Goal: Information Seeking & Learning: Learn about a topic

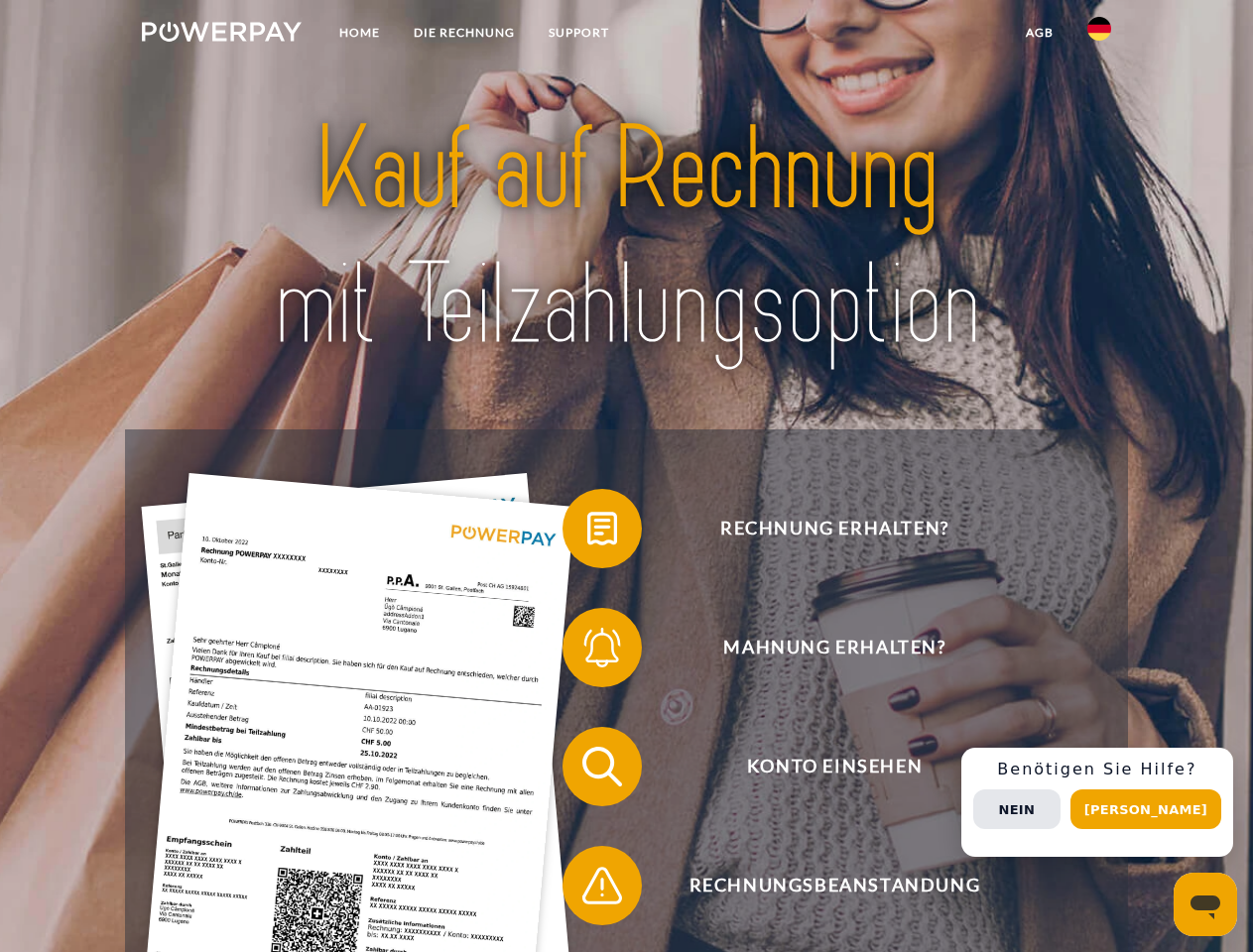
click at [221, 35] on img at bounding box center [221, 32] width 160 height 20
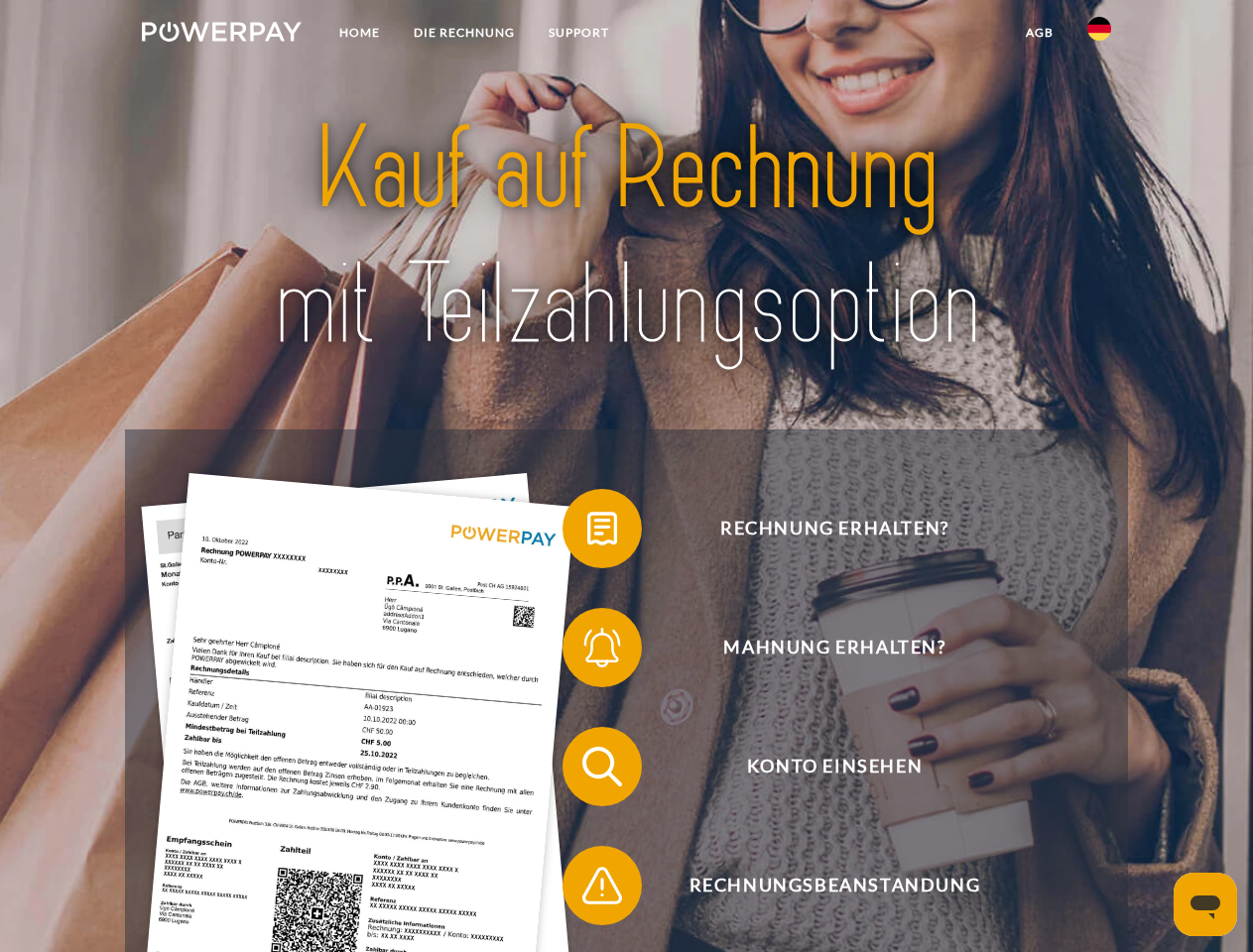
click at [1099, 35] on img at bounding box center [1099, 29] width 24 height 24
click at [1039, 33] on link "agb" at bounding box center [1040, 33] width 62 height 36
click at [587, 532] on span at bounding box center [572, 528] width 99 height 99
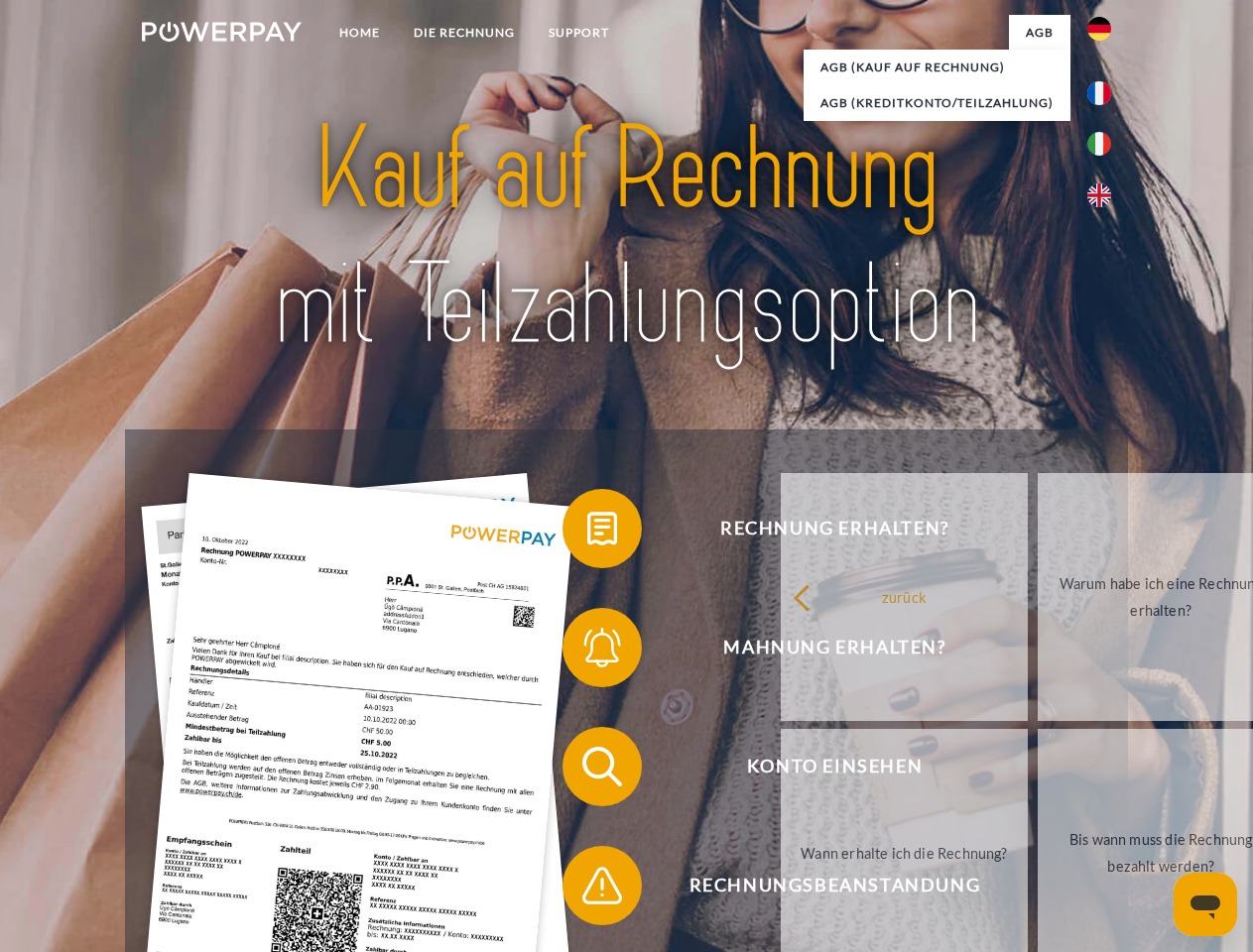
click at [587, 651] on span at bounding box center [572, 647] width 99 height 99
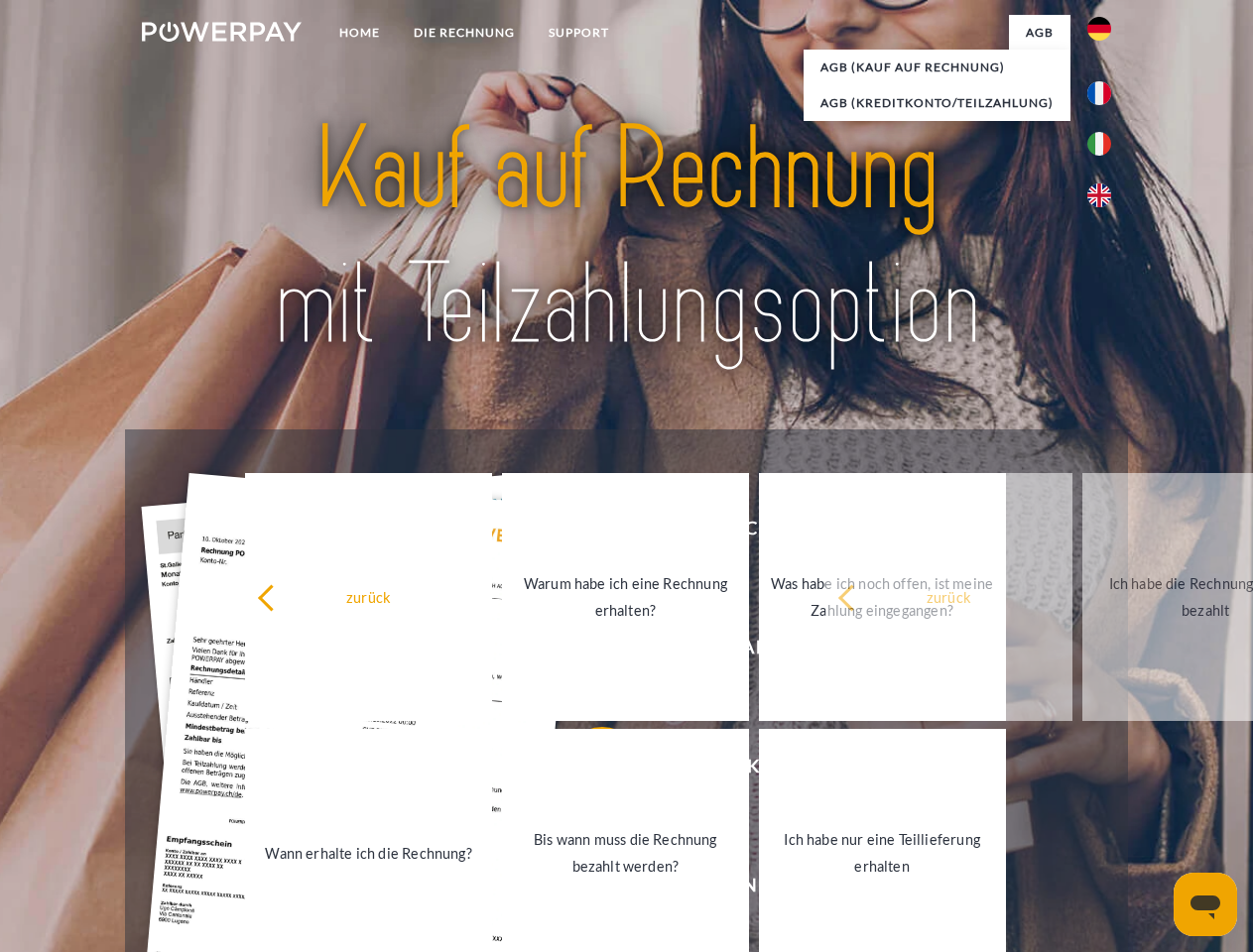
click at [587, 770] on link "Bis wann muss die Rechnung bezahlt werden?" at bounding box center [625, 853] width 247 height 248
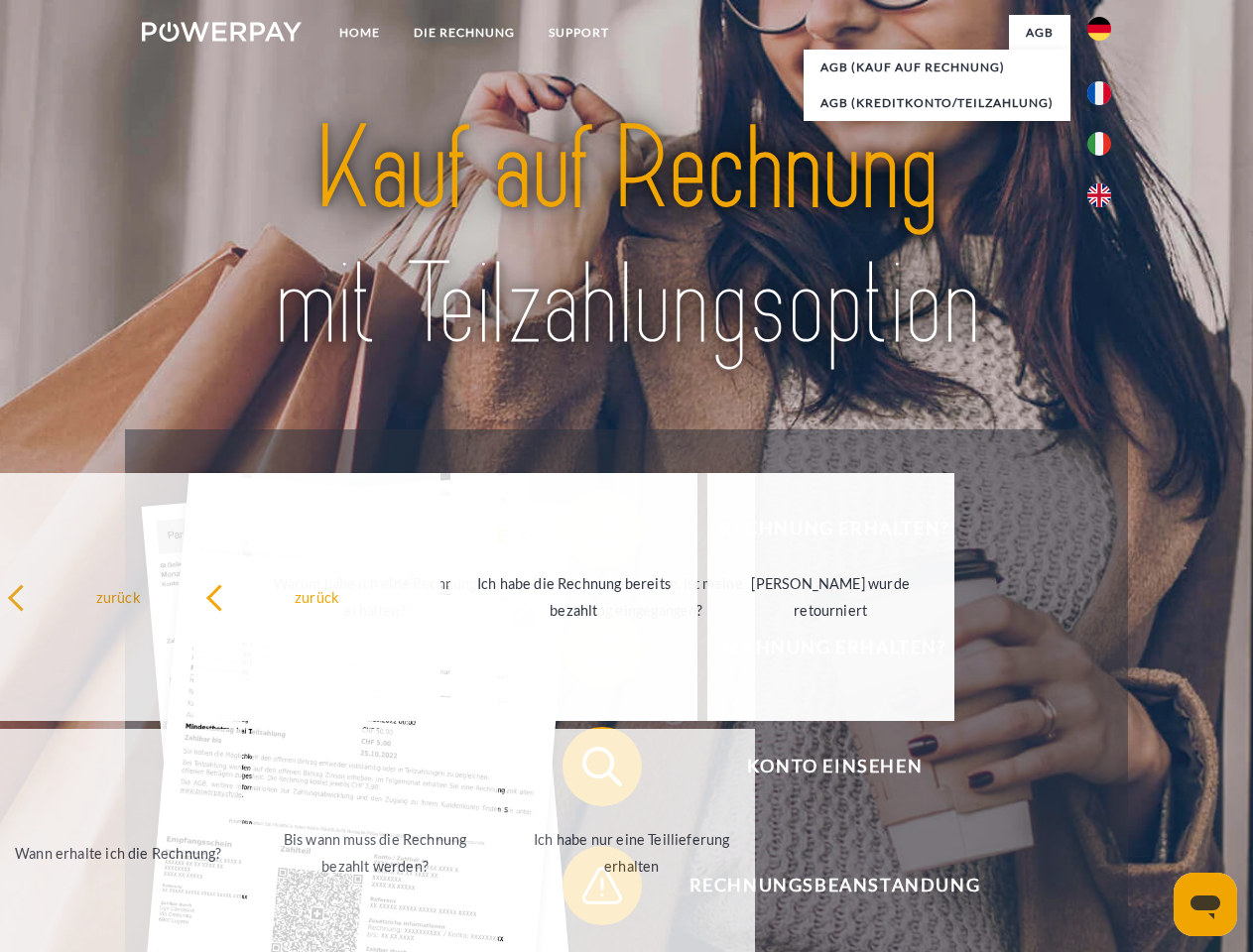
click at [587, 889] on span at bounding box center [572, 885] width 99 height 99
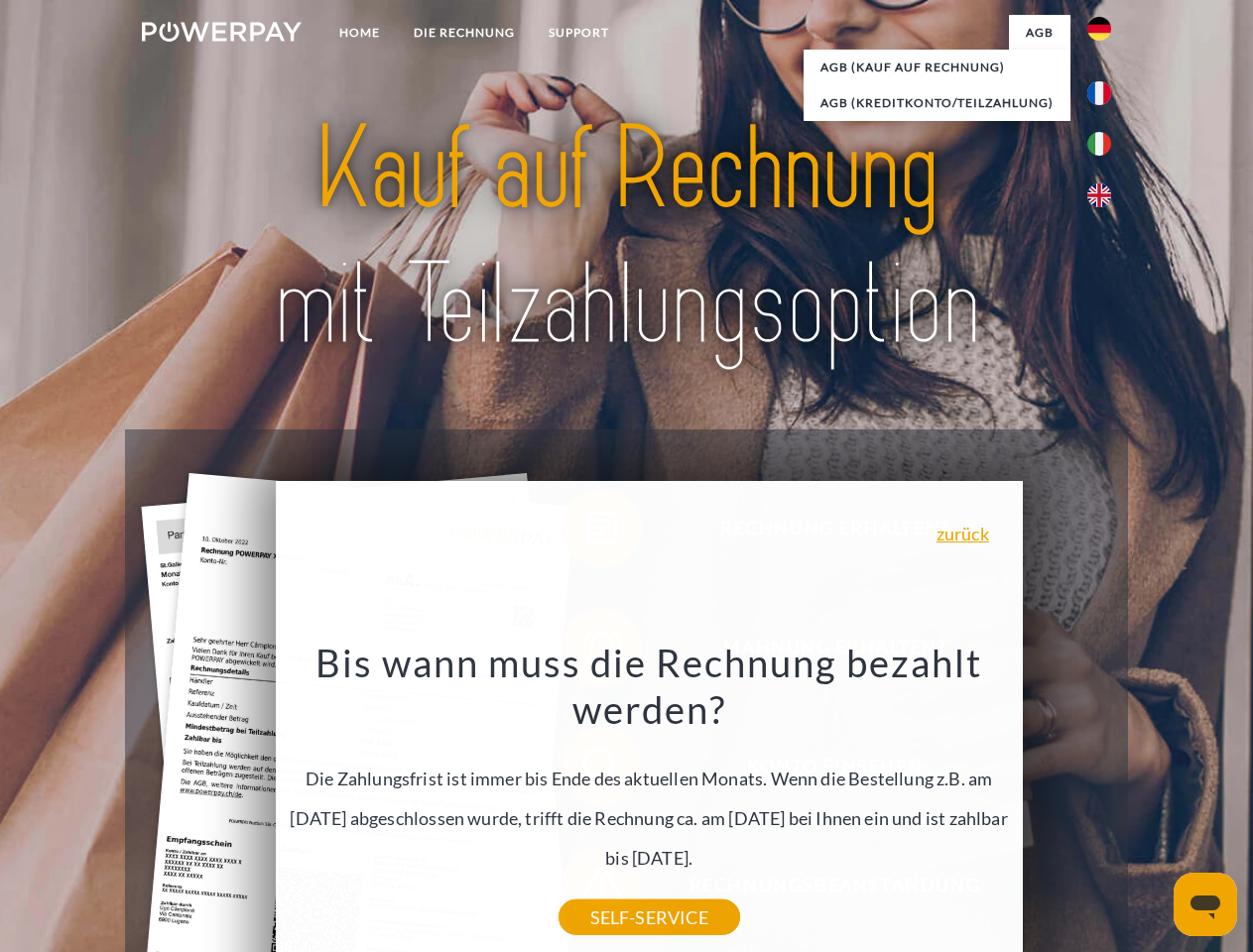
click at [1104, 802] on div "Rechnung erhalten? Mahnung erhalten? Konto einsehen" at bounding box center [626, 826] width 1002 height 793
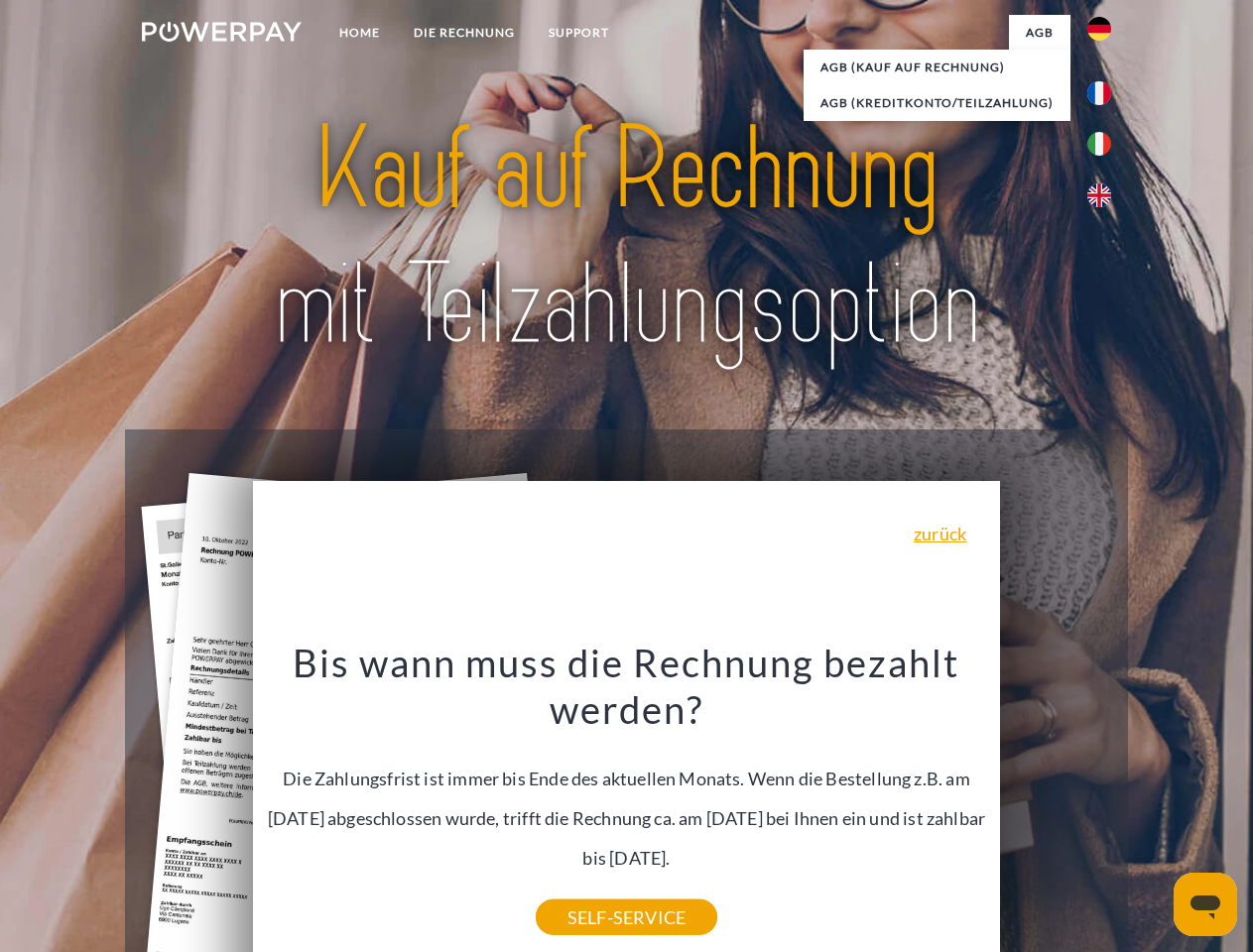
click at [1055, 806] on span "Konto einsehen" at bounding box center [833, 766] width 486 height 79
click at [1153, 809] on header "Home DIE RECHNUNG SUPPORT" at bounding box center [626, 685] width 1253 height 1370
